Goal: Find specific page/section: Find specific page/section

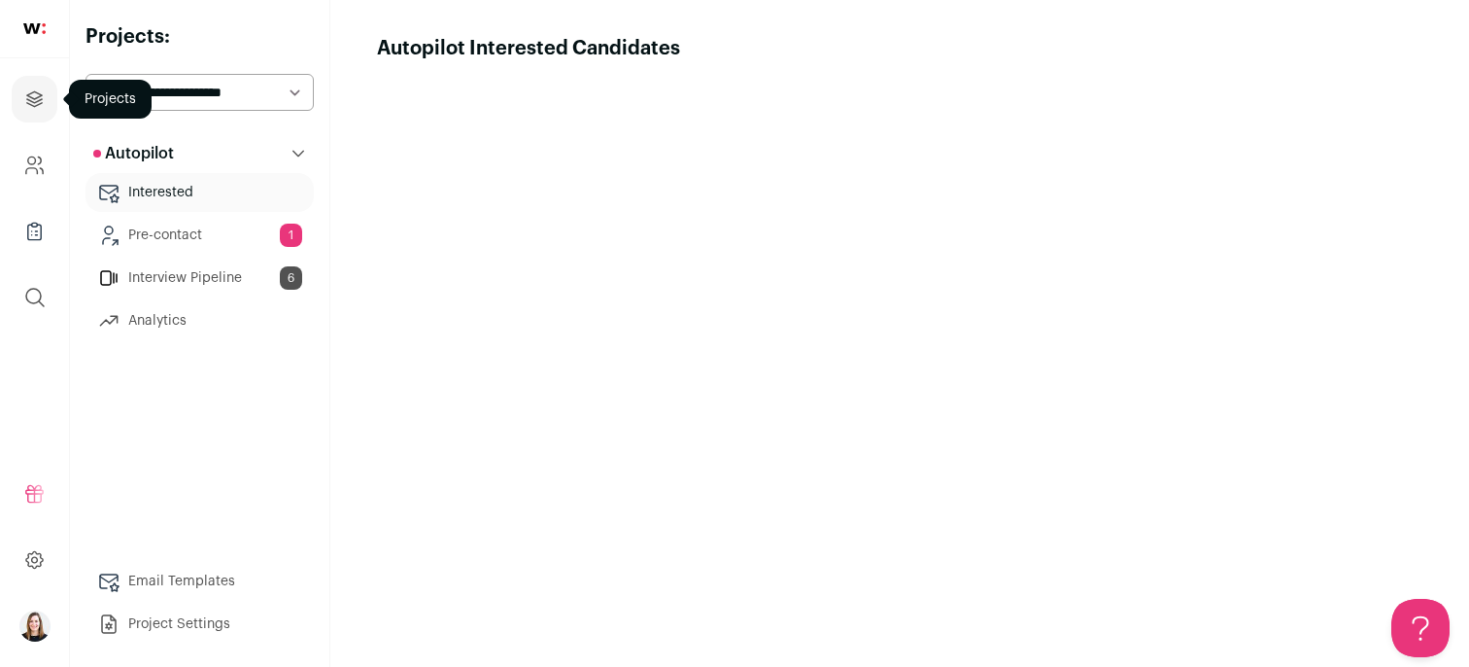
click at [34, 87] on icon "Projects" at bounding box center [34, 98] width 22 height 23
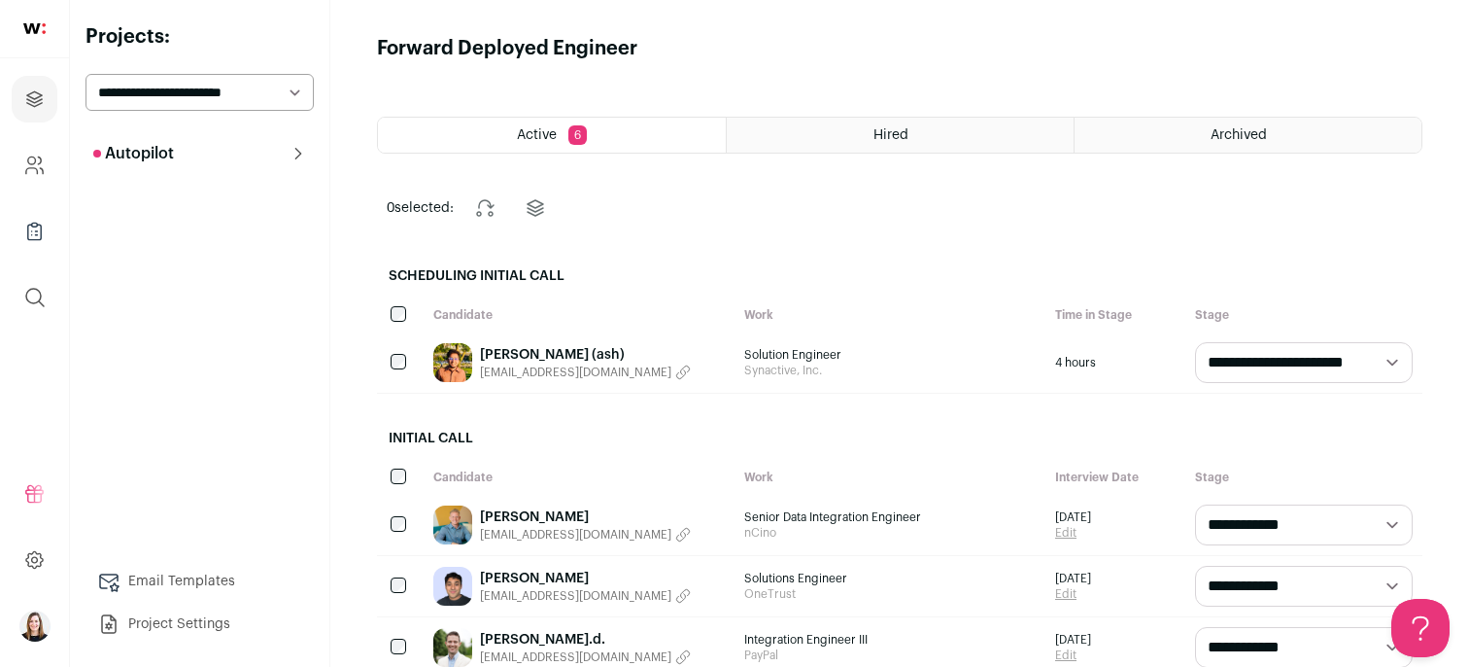
click at [189, 164] on button "Autopilot" at bounding box center [200, 153] width 228 height 39
click at [177, 324] on link "Analytics" at bounding box center [200, 320] width 228 height 39
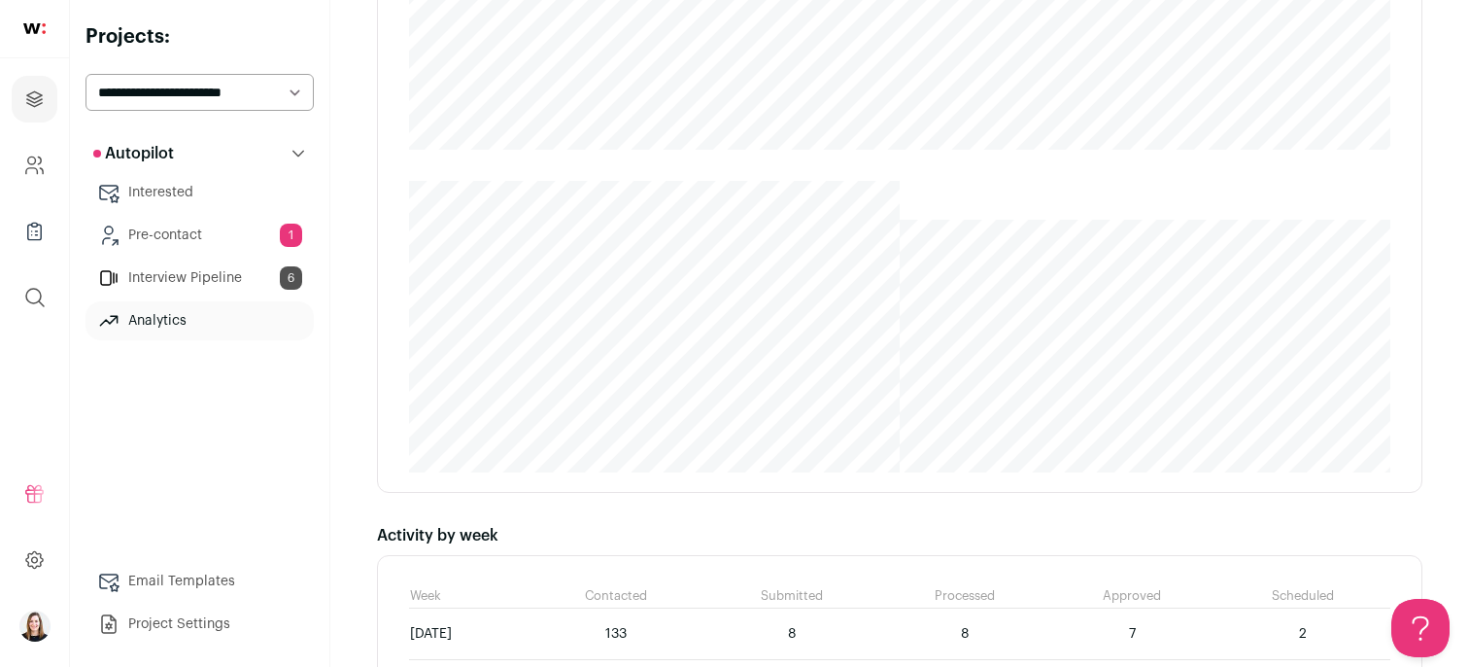
scroll to position [981, 0]
